Goal: Task Accomplishment & Management: Complete application form

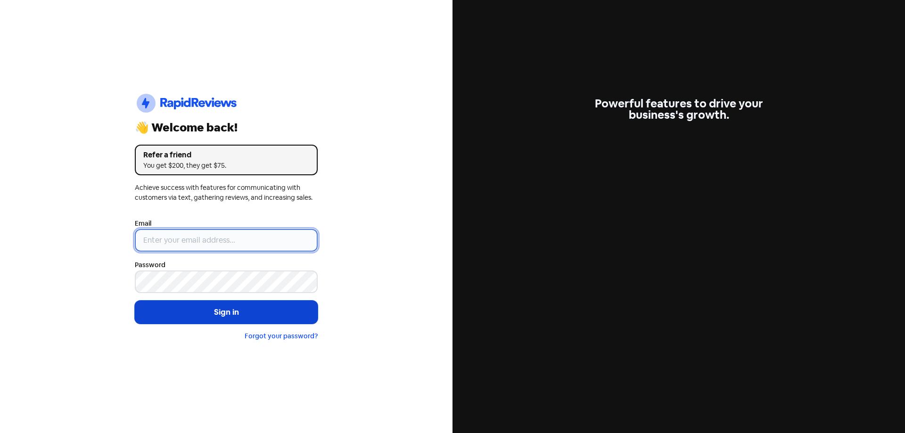
type input "[EMAIL_ADDRESS][DOMAIN_NAME]"
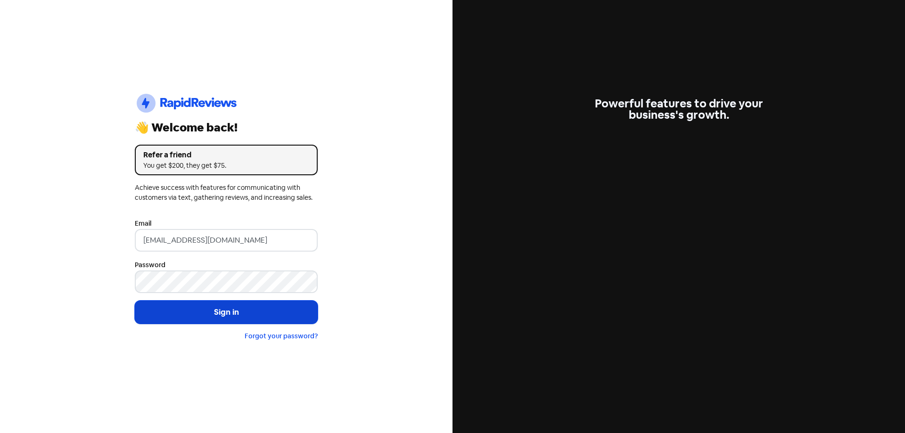
click at [209, 309] on button "Sign in" at bounding box center [226, 313] width 183 height 24
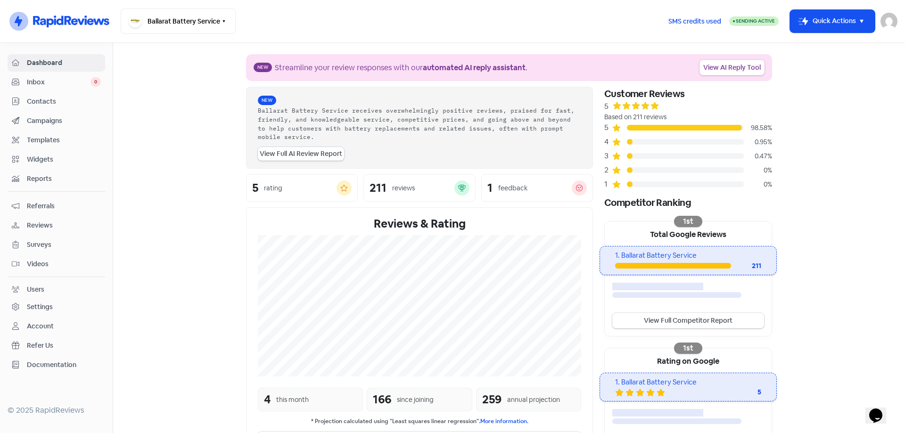
click at [163, 236] on section "New Streamline your review responses with our automated AI reply assistant . Vi…" at bounding box center [509, 311] width 792 height 537
click at [45, 119] on span "Campaigns" at bounding box center [64, 121] width 74 height 10
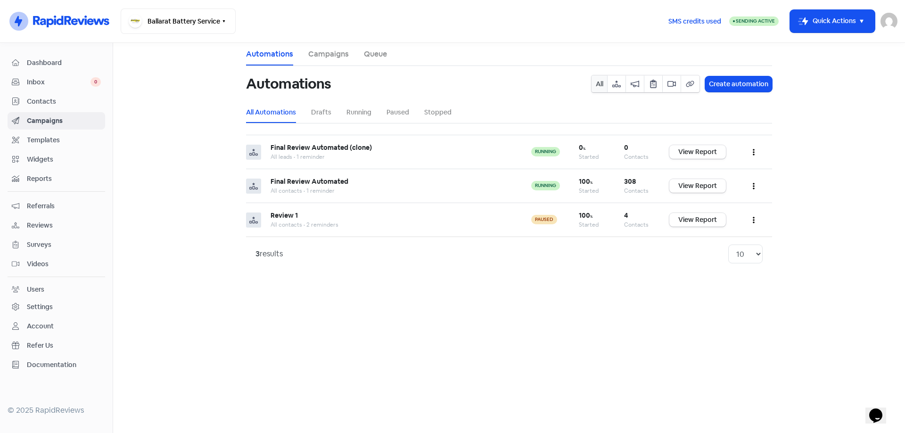
click at [40, 99] on span "Contacts" at bounding box center [64, 102] width 74 height 10
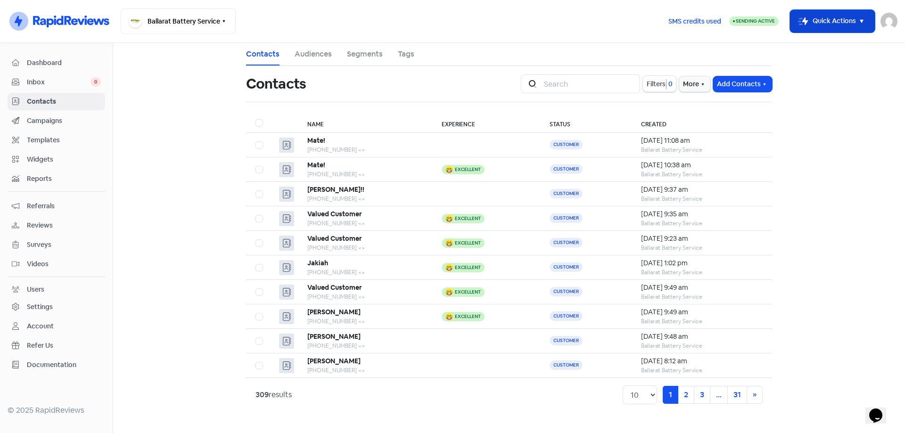
click at [824, 24] on button "Icon For Thunder-move Quick Actions" at bounding box center [832, 21] width 85 height 23
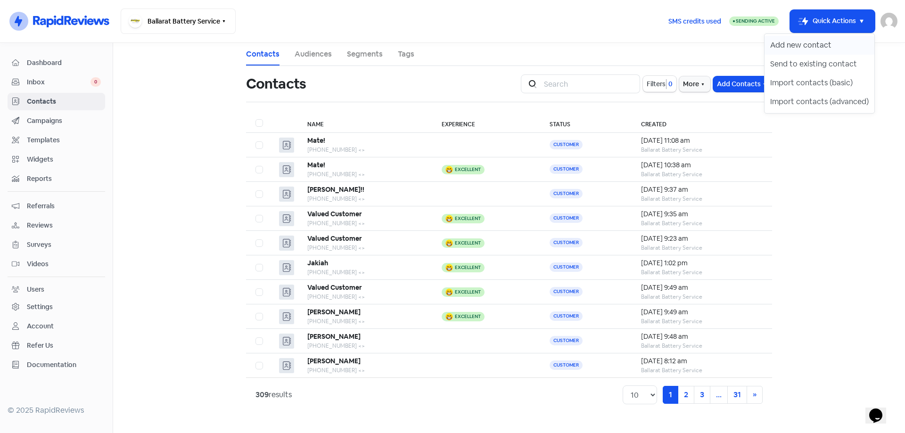
click at [798, 45] on button "Add new contact" at bounding box center [820, 45] width 110 height 19
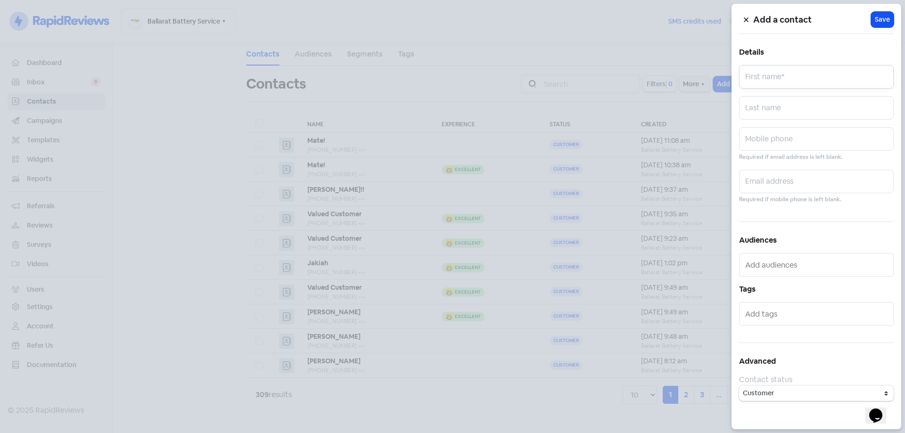
click at [801, 88] on input "text" at bounding box center [816, 77] width 155 height 24
click at [801, 87] on input "text" at bounding box center [816, 77] width 155 height 24
type input "V"
type input "M"
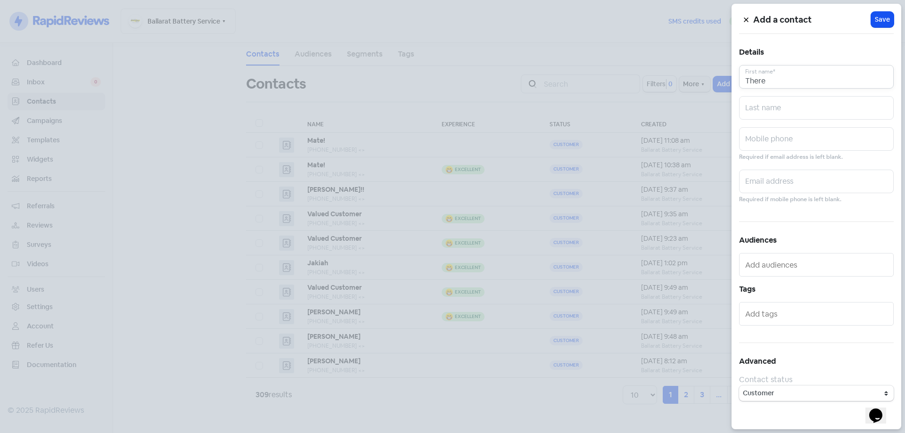
click at [750, 80] on input "There" at bounding box center [816, 77] width 155 height 24
type input "there"
click at [786, 109] on input "text" at bounding box center [816, 108] width 155 height 24
click at [763, 138] on input "text" at bounding box center [816, 139] width 155 height 24
click at [772, 144] on input "04" at bounding box center [816, 139] width 155 height 24
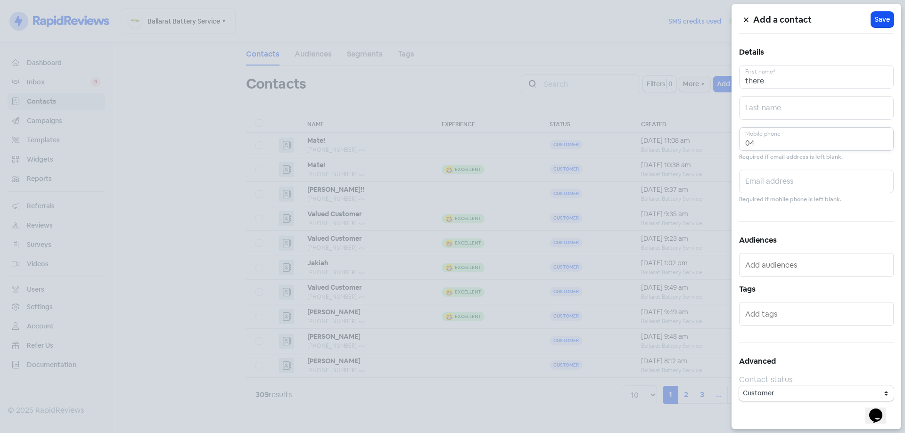
drag, startPoint x: 777, startPoint y: 145, endPoint x: 738, endPoint y: 90, distance: 68.3
click at [777, 145] on input "04" at bounding box center [816, 139] width 155 height 24
drag, startPoint x: 756, startPoint y: 143, endPoint x: 728, endPoint y: 130, distance: 30.8
click at [742, 138] on input "04" at bounding box center [816, 139] width 155 height 24
paste input "07831824"
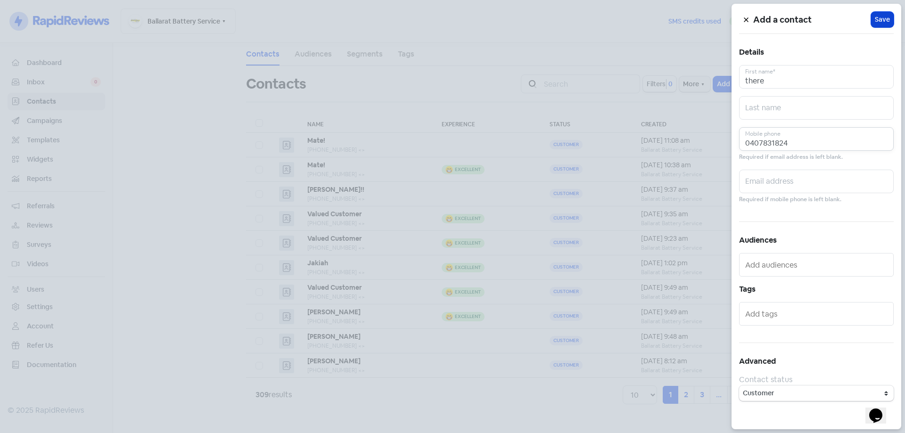
type input "0407831824"
click at [885, 20] on span "Save" at bounding box center [882, 20] width 15 height 10
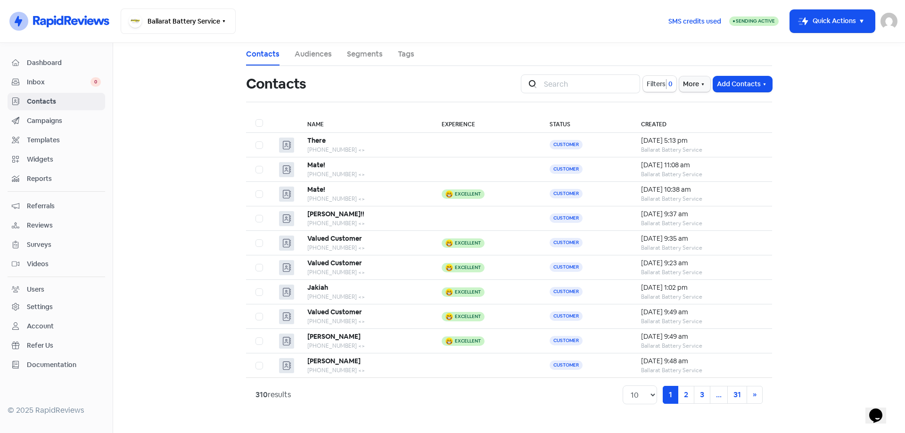
click at [39, 24] on icon at bounding box center [36, 20] width 7 height 9
